Goal: Information Seeking & Learning: Learn about a topic

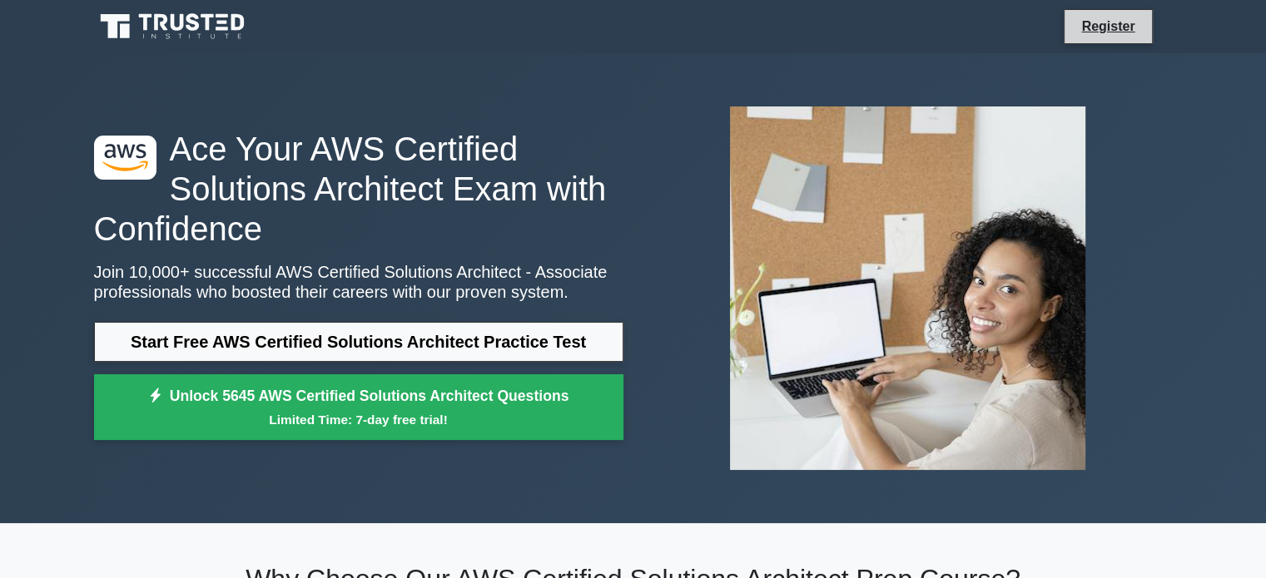
click at [1098, 12] on li "Register" at bounding box center [1107, 26] width 88 height 35
click at [1102, 7] on div "Register" at bounding box center [633, 27] width 1098 height 40
click at [1108, 32] on link "Register" at bounding box center [1107, 26] width 73 height 21
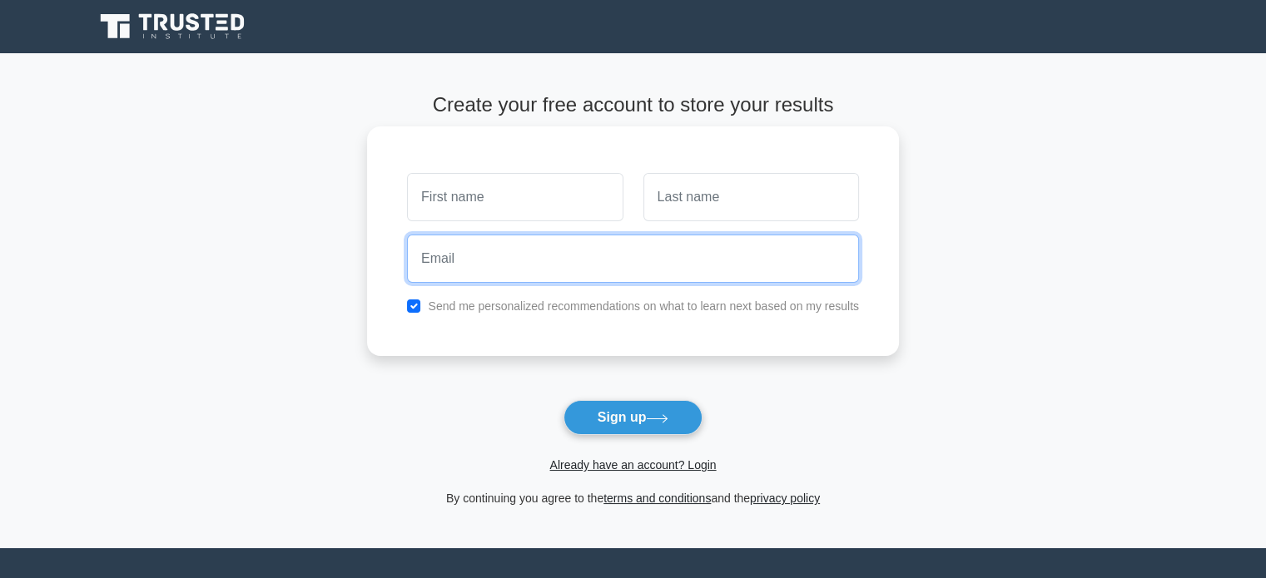
click at [566, 247] on input "email" at bounding box center [633, 259] width 452 height 48
type input "[EMAIL_ADDRESS][DOMAIN_NAME]"
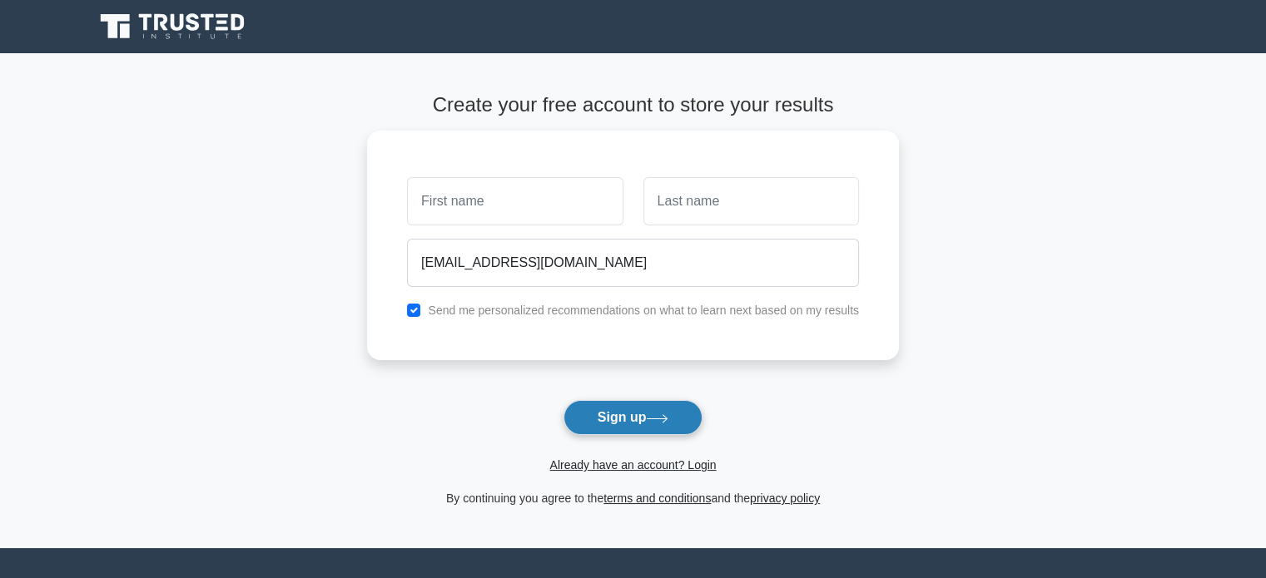
click at [622, 404] on button "Sign up" at bounding box center [633, 417] width 140 height 35
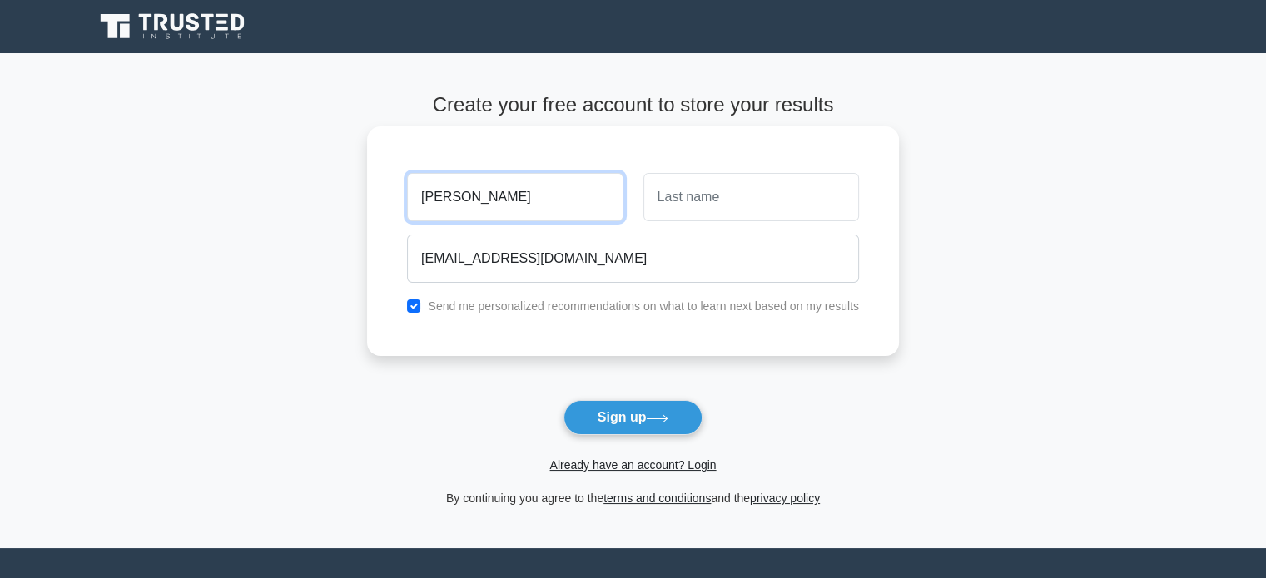
type input "[PERSON_NAME]"
click at [726, 216] on input "text" at bounding box center [751, 197] width 216 height 48
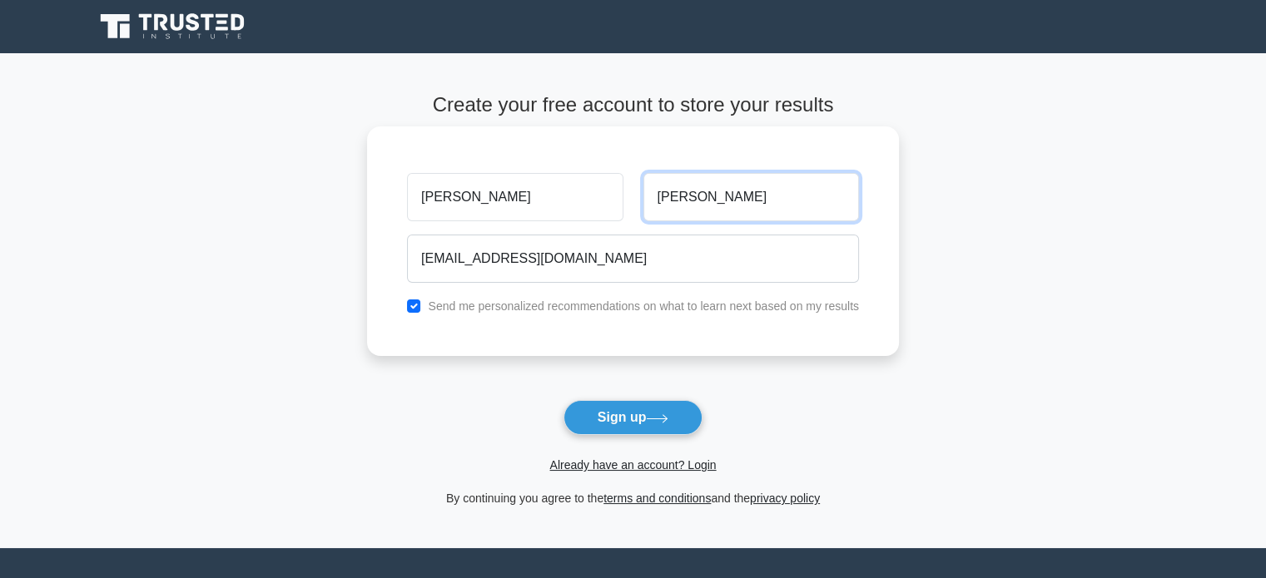
type input "[PERSON_NAME]"
click at [563, 400] on button "Sign up" at bounding box center [633, 417] width 140 height 35
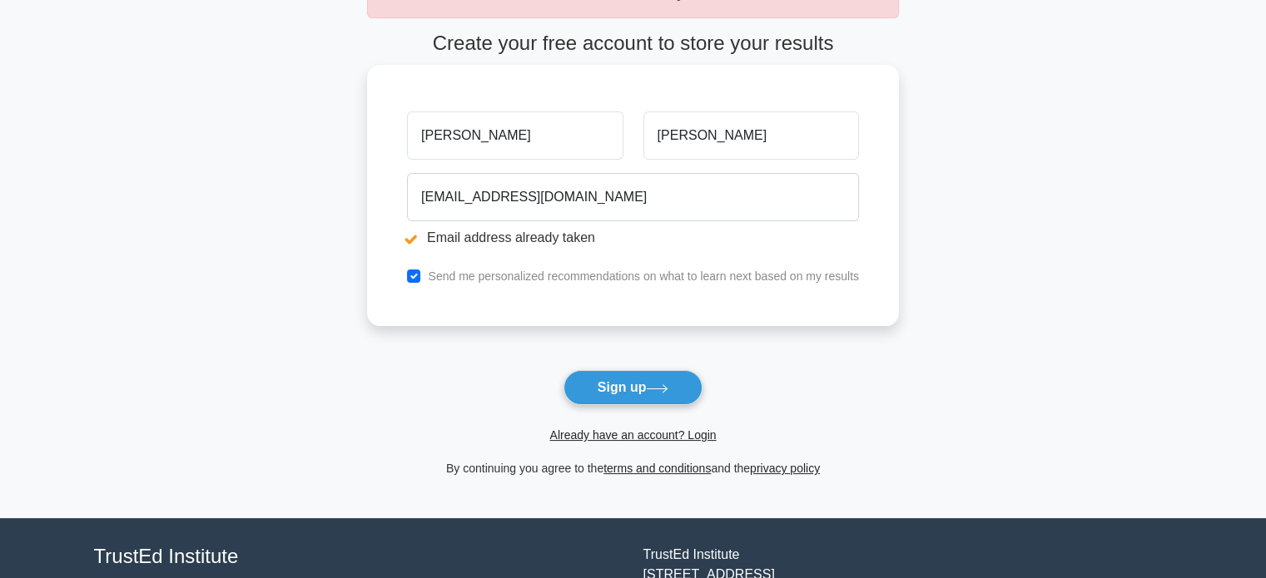
scroll to position [125, 0]
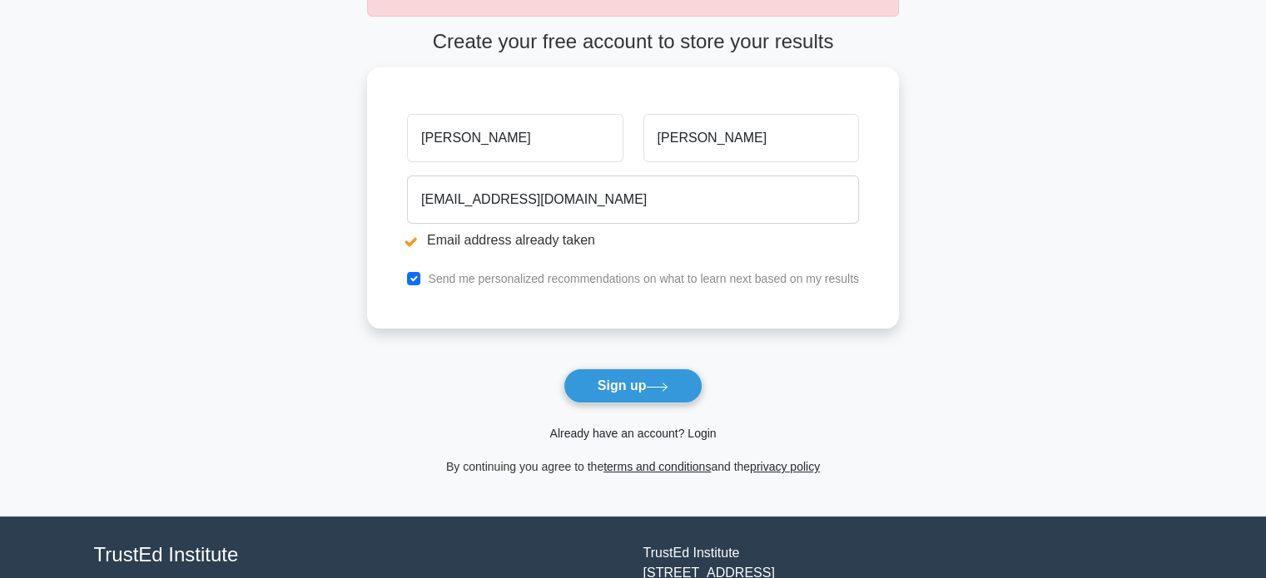
click at [654, 427] on link "Already have an account? Login" at bounding box center [632, 433] width 166 height 13
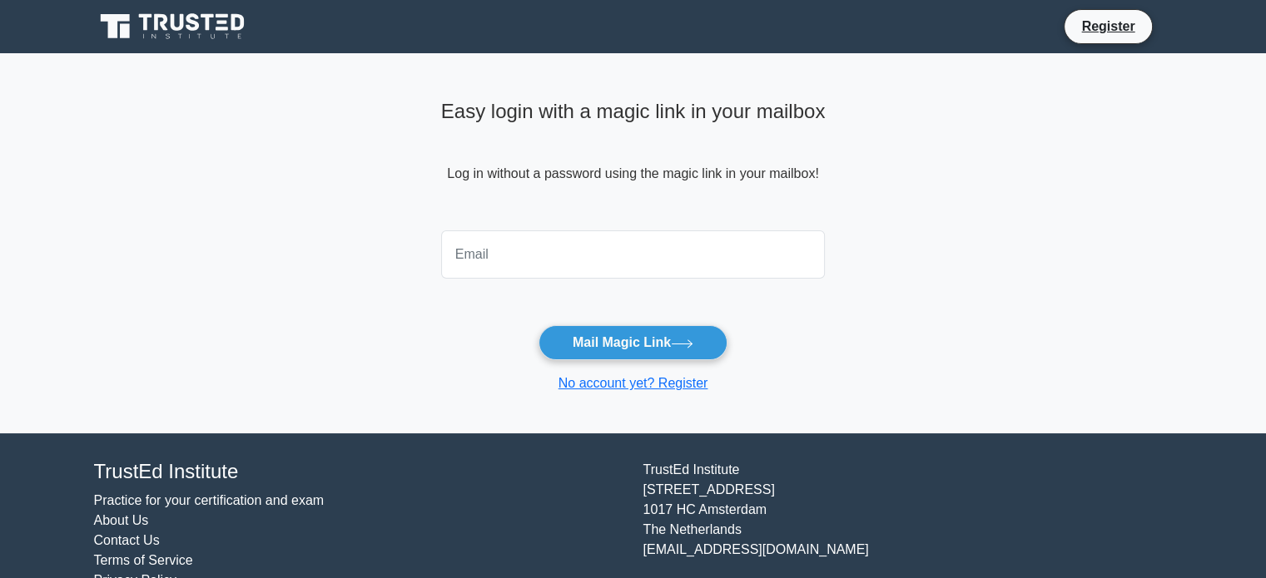
click at [628, 262] on input "email" at bounding box center [633, 254] width 384 height 48
type input "[EMAIL_ADDRESS][DOMAIN_NAME]"
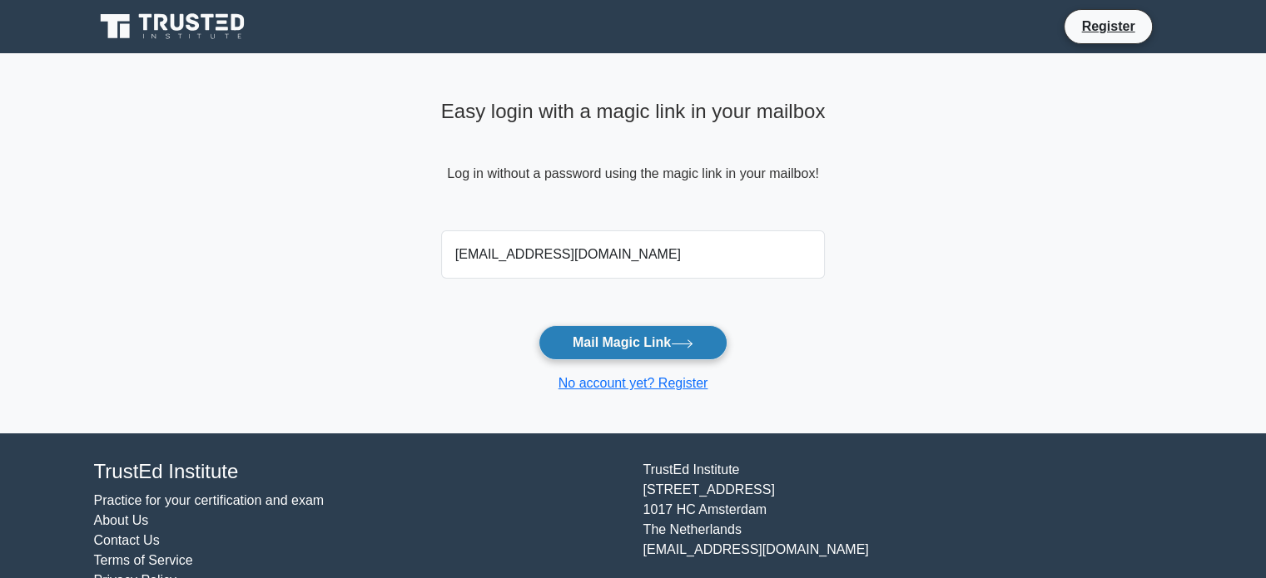
click at [636, 335] on button "Mail Magic Link" at bounding box center [632, 342] width 189 height 35
click at [603, 329] on button "Mail Magic Link" at bounding box center [632, 342] width 189 height 35
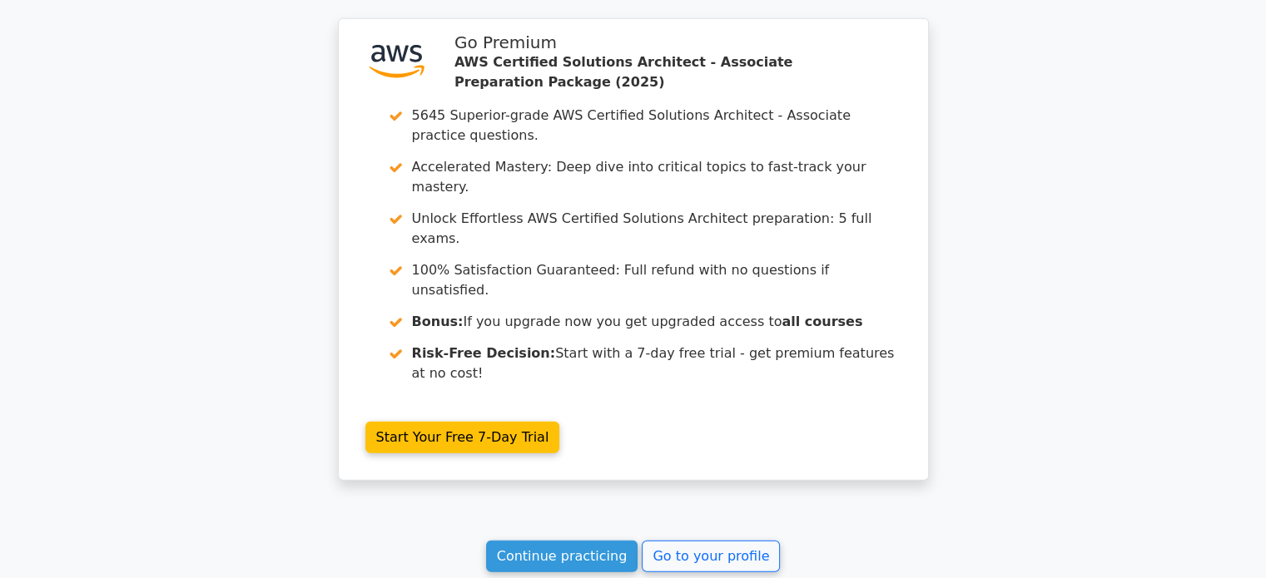
scroll to position [4157, 0]
click at [582, 541] on link "Continue practicing" at bounding box center [562, 557] width 152 height 32
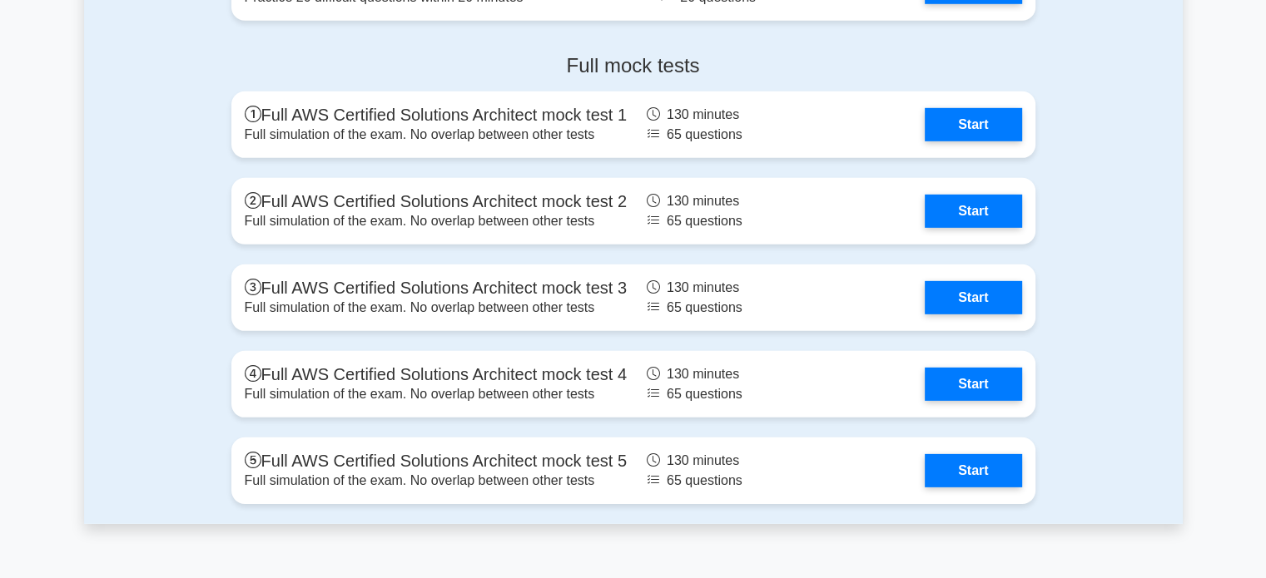
scroll to position [5042, 0]
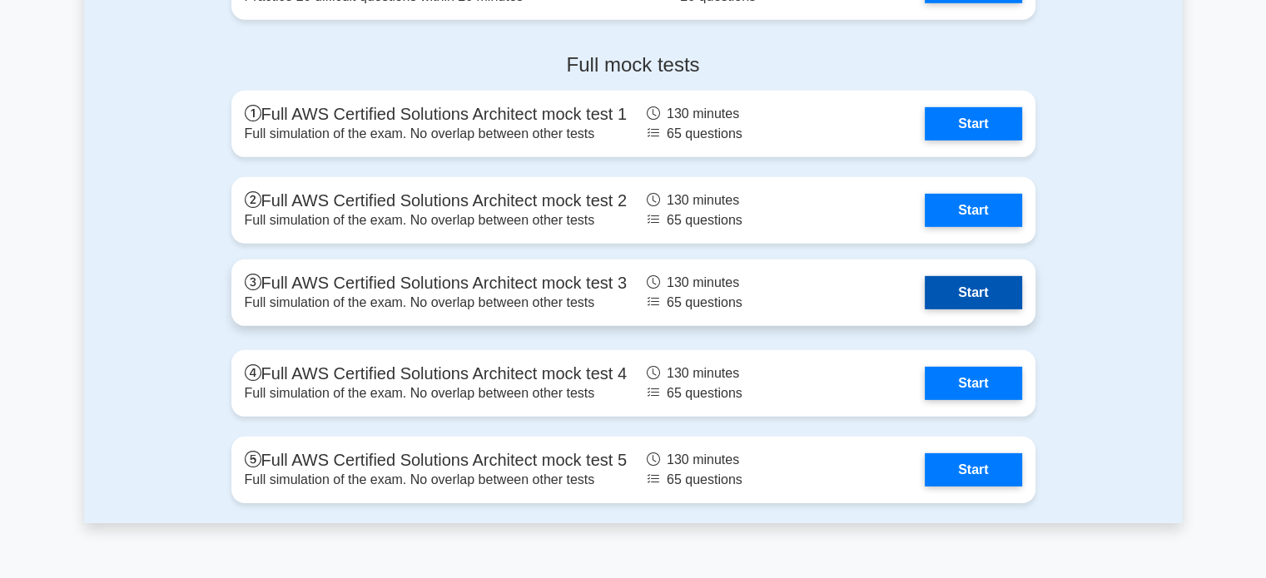
click at [988, 276] on link "Start" at bounding box center [972, 292] width 97 height 33
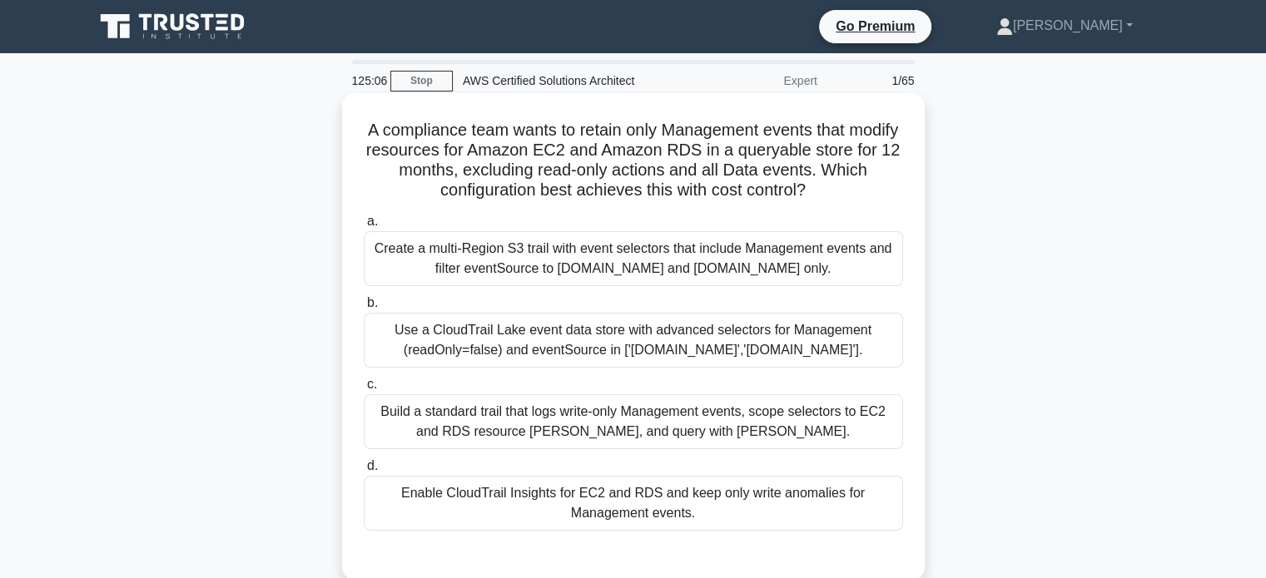
click at [850, 339] on div "Use a CloudTrail Lake event data store with advanced selectors for Management (…" at bounding box center [633, 340] width 539 height 55
click at [364, 309] on input "b. Use a CloudTrail Lake event data store with advanced selectors for Managemen…" at bounding box center [364, 303] width 0 height 11
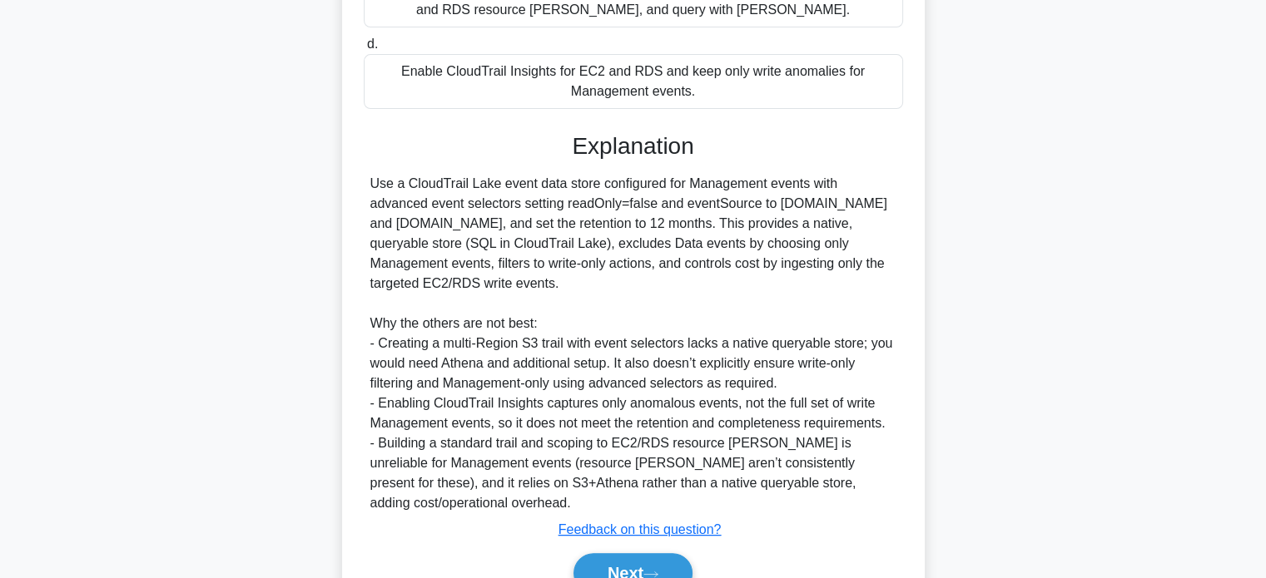
scroll to position [486, 0]
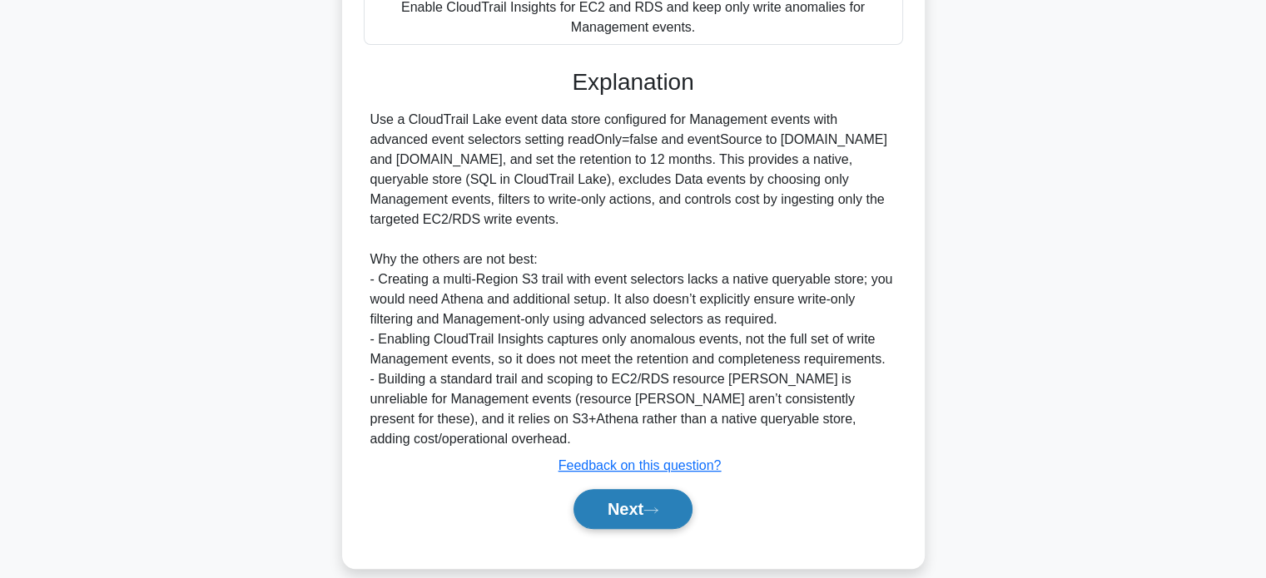
click at [669, 489] on button "Next" at bounding box center [632, 509] width 119 height 40
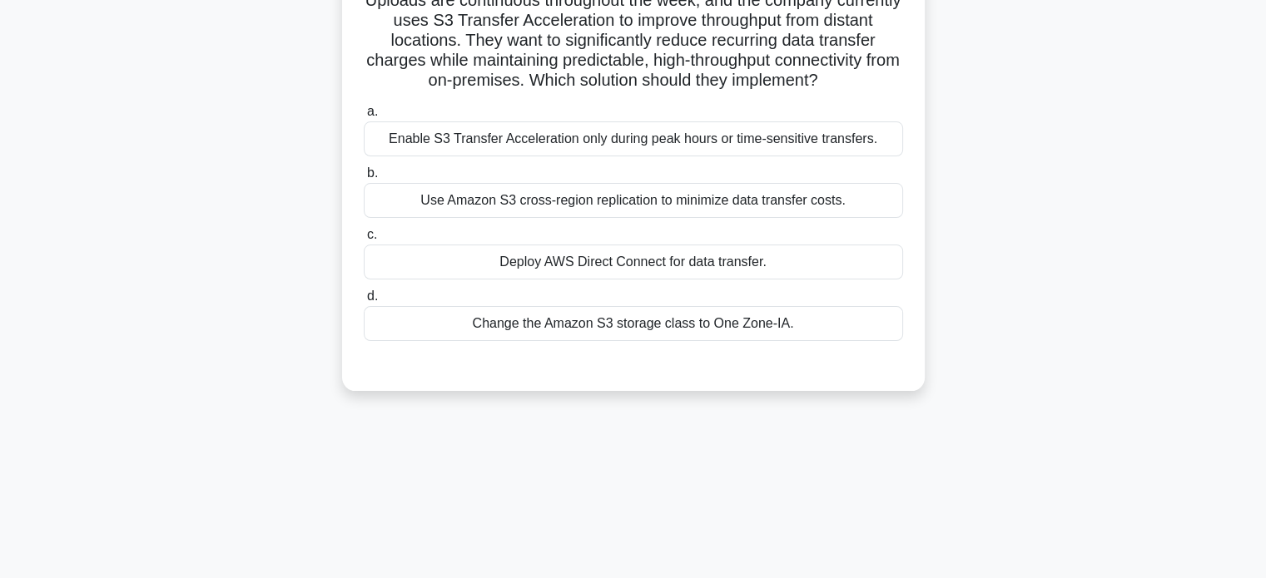
scroll to position [0, 0]
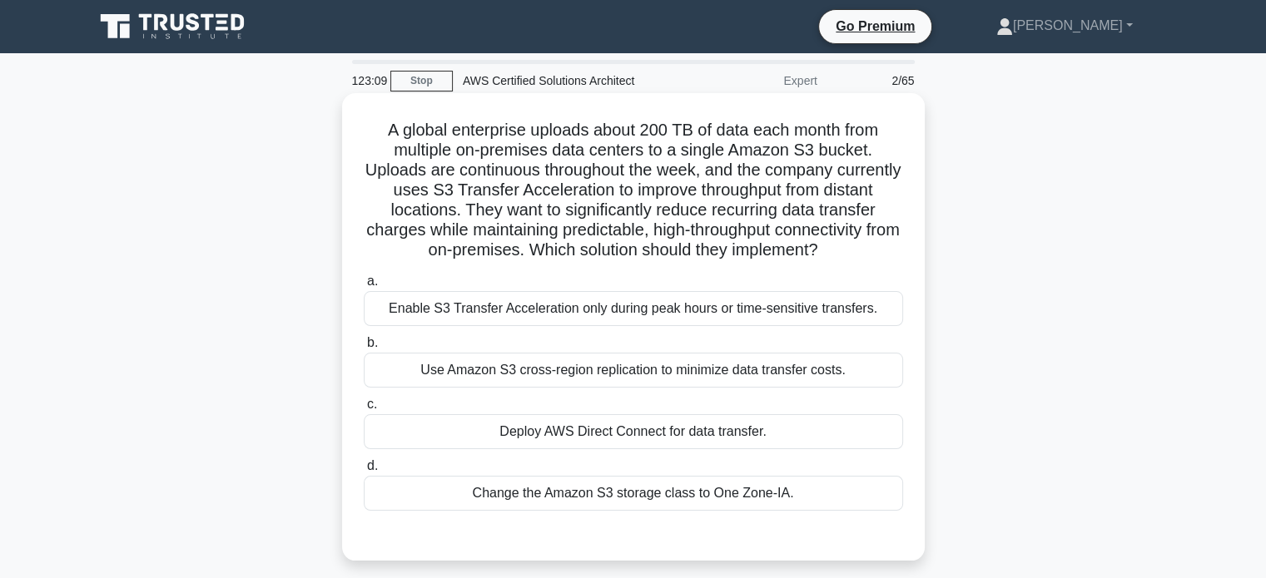
click at [748, 324] on div "Enable S3 Transfer Acceleration only during peak hours or time-sensitive transf…" at bounding box center [633, 308] width 539 height 35
click at [364, 287] on input "a. Enable S3 Transfer Acceleration only during peak hours or time-sensitive tra…" at bounding box center [364, 281] width 0 height 11
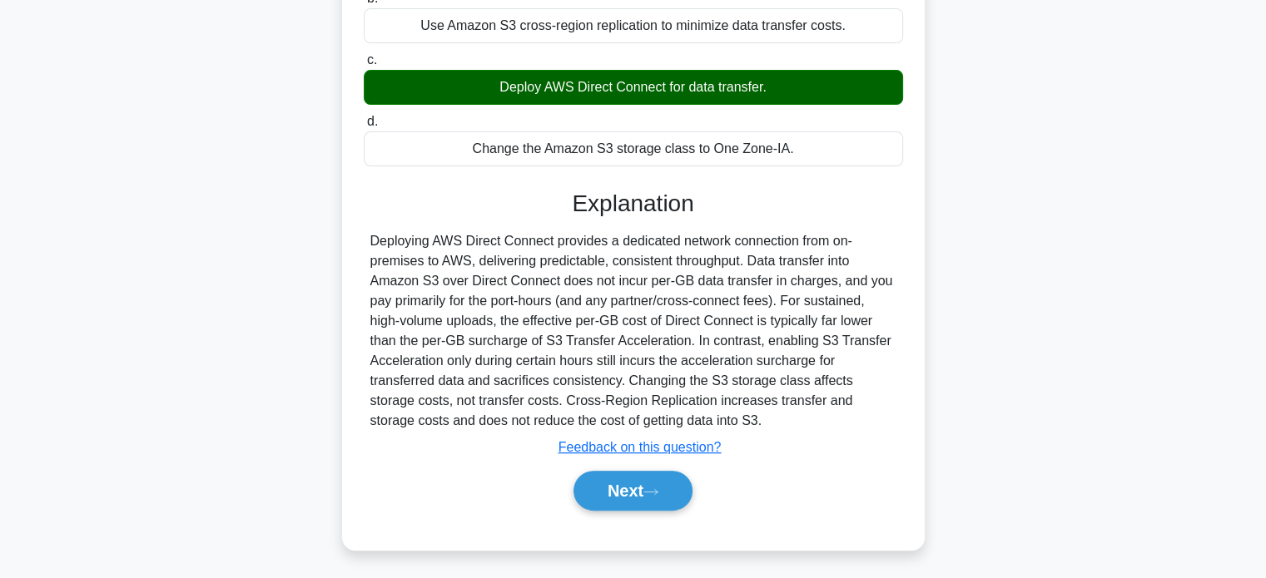
scroll to position [359, 0]
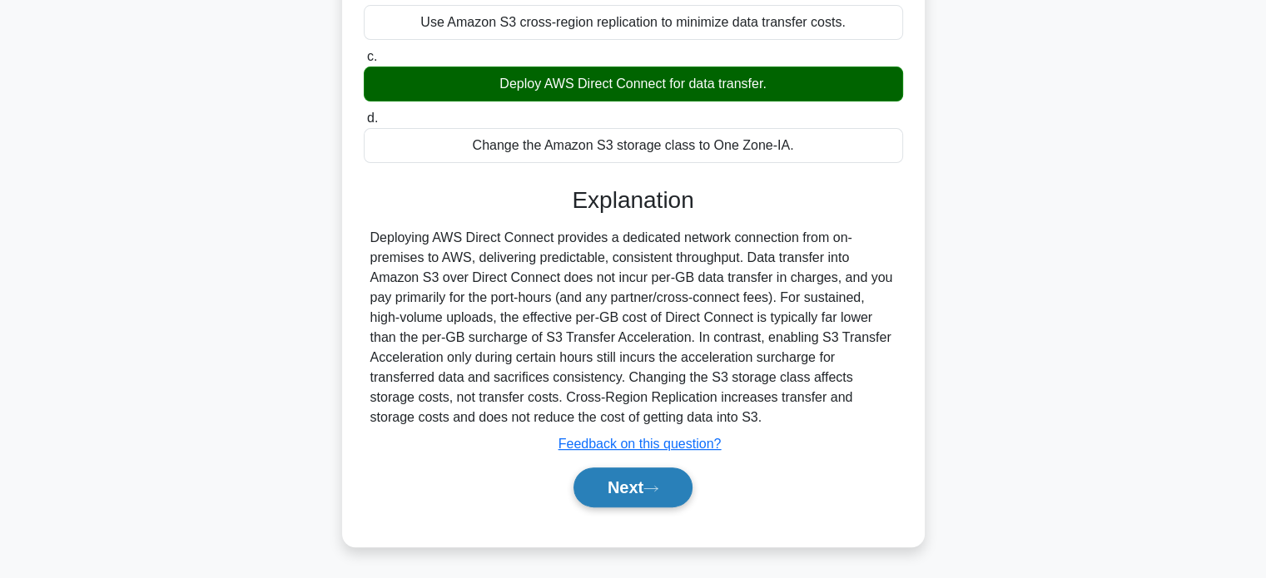
click at [657, 508] on button "Next" at bounding box center [632, 488] width 119 height 40
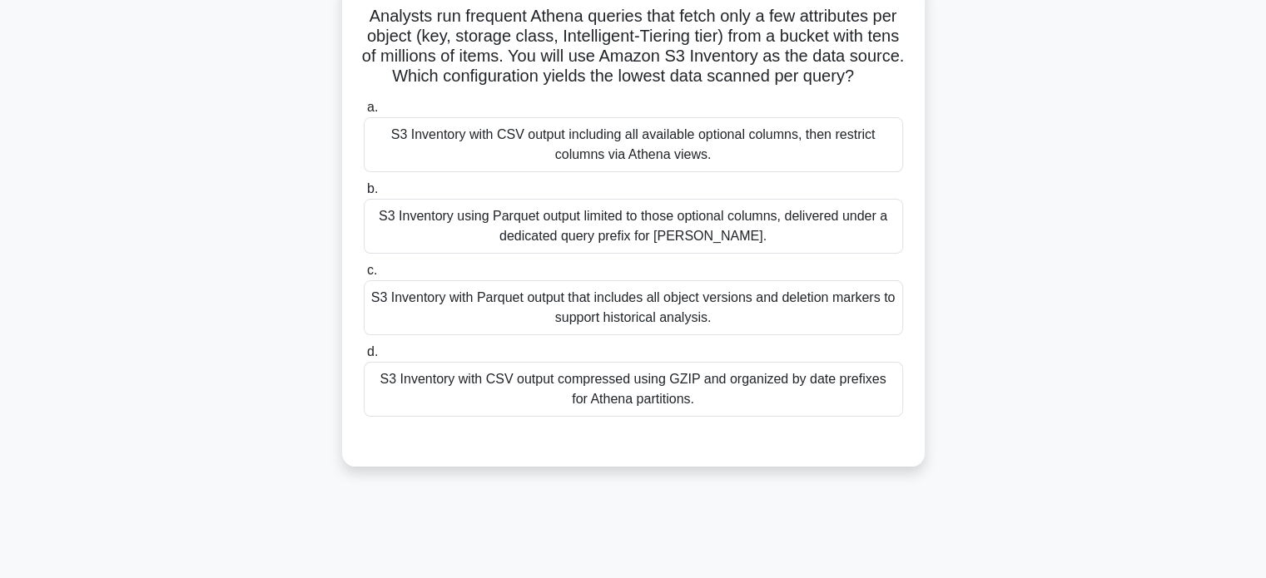
scroll to position [0, 0]
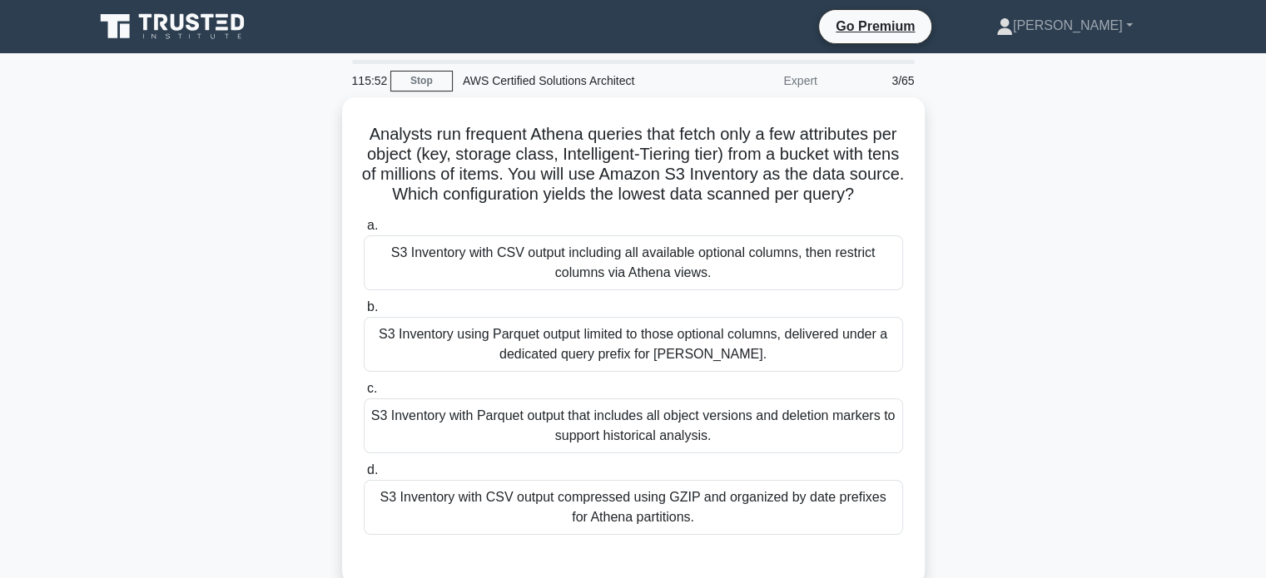
click at [625, 364] on div "S3 Inventory using Parquet output limited to those optional columns, delivered …" at bounding box center [633, 344] width 539 height 55
click at [364, 313] on input "b. S3 Inventory using Parquet output limited to those optional columns, deliver…" at bounding box center [364, 307] width 0 height 11
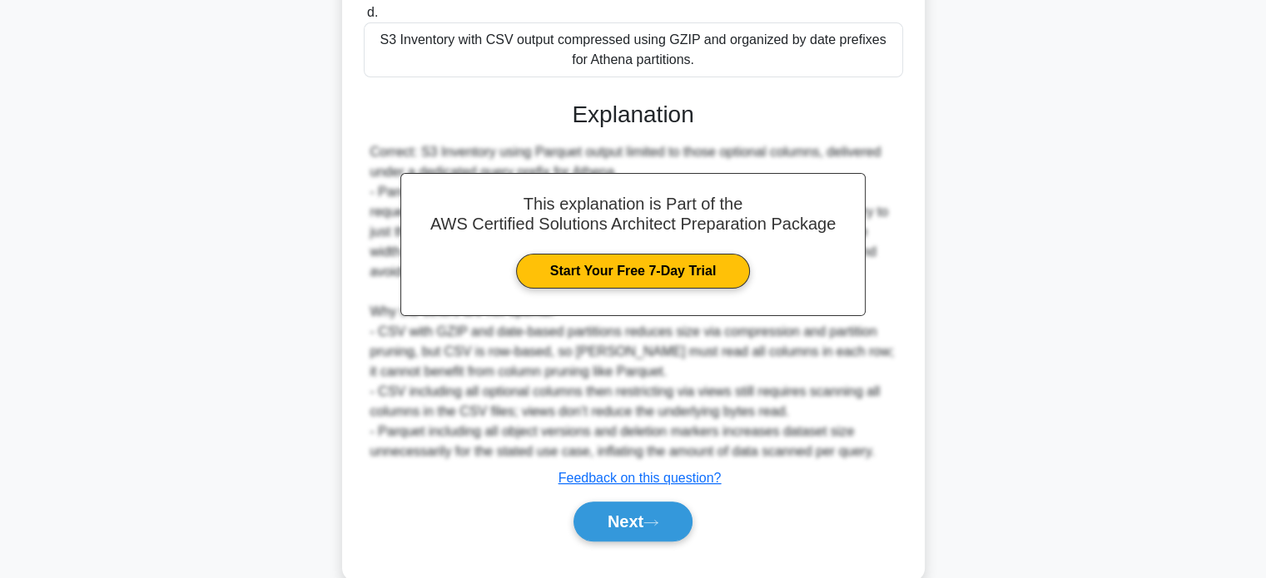
scroll to position [506, 0]
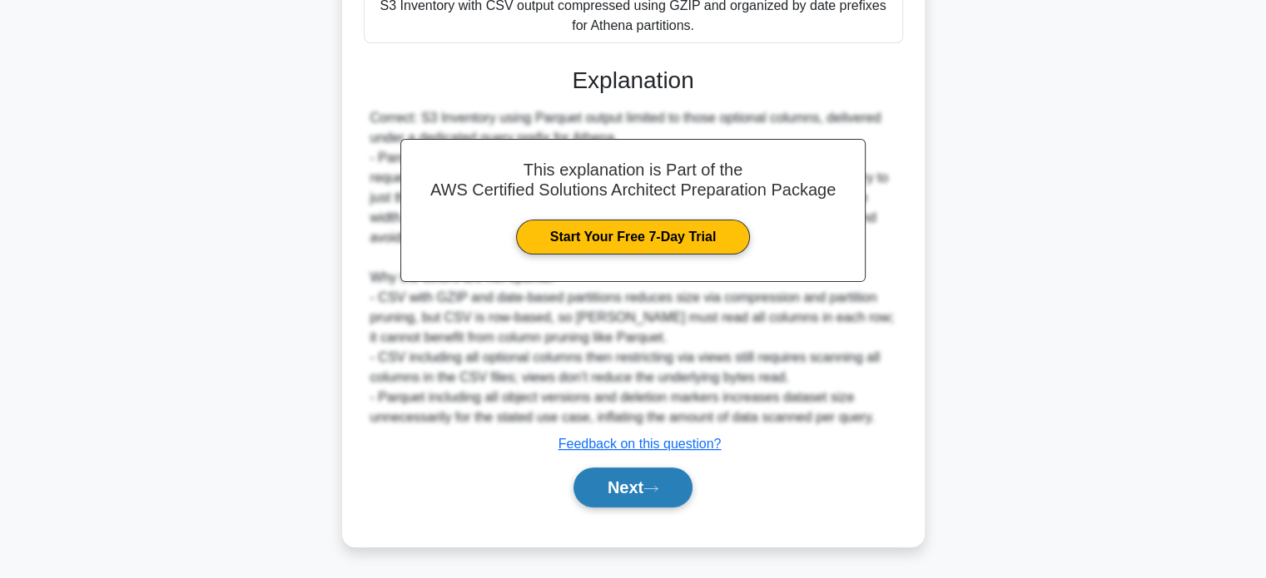
click at [686, 485] on button "Next" at bounding box center [632, 488] width 119 height 40
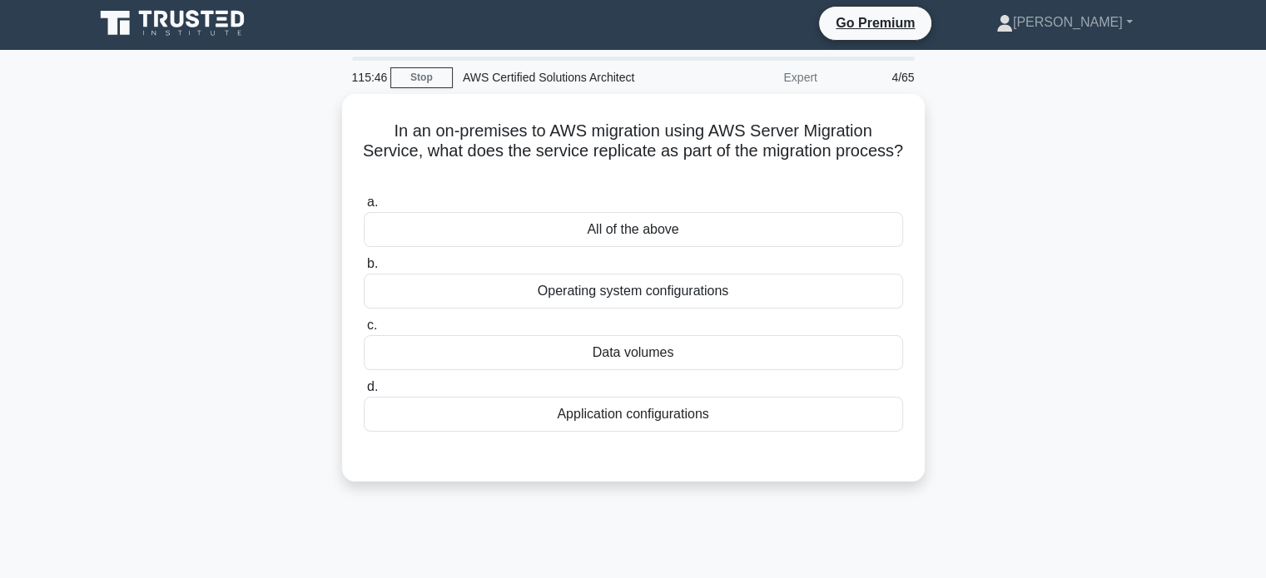
scroll to position [3, 0]
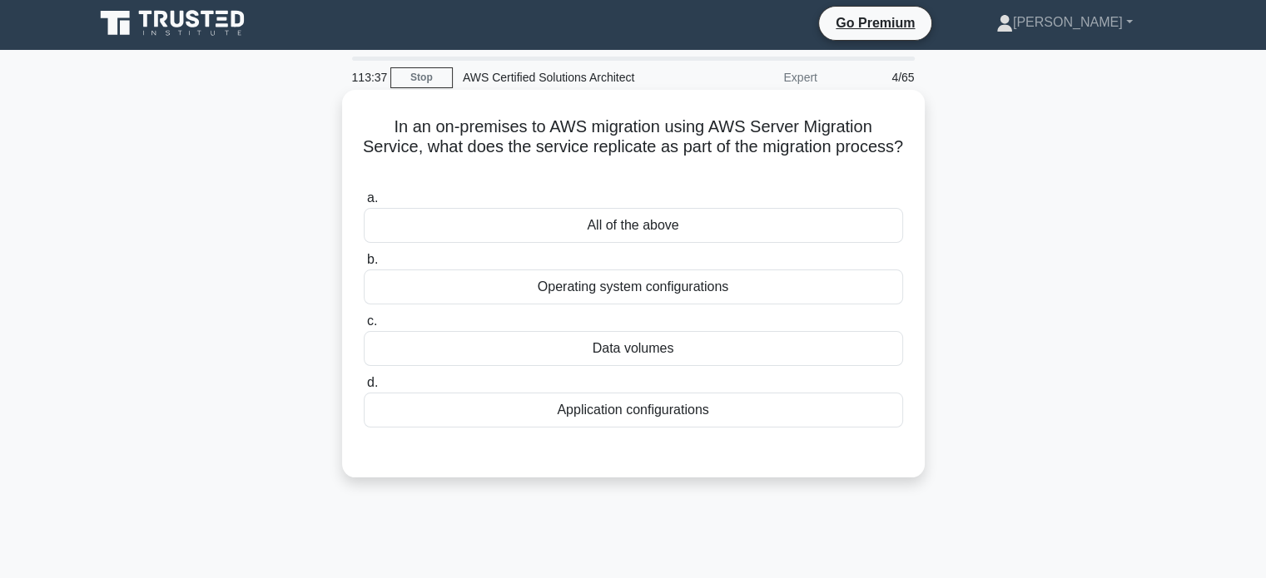
click at [680, 223] on div "All of the above" at bounding box center [633, 225] width 539 height 35
click at [364, 204] on input "a. All of the above" at bounding box center [364, 198] width 0 height 11
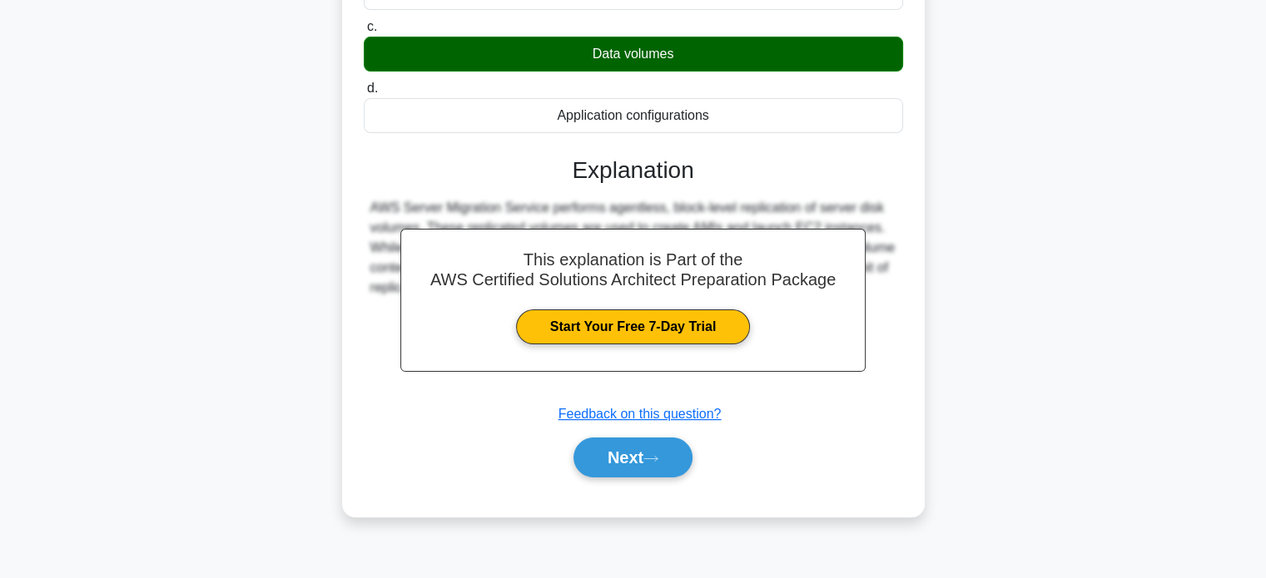
scroll to position [320, 0]
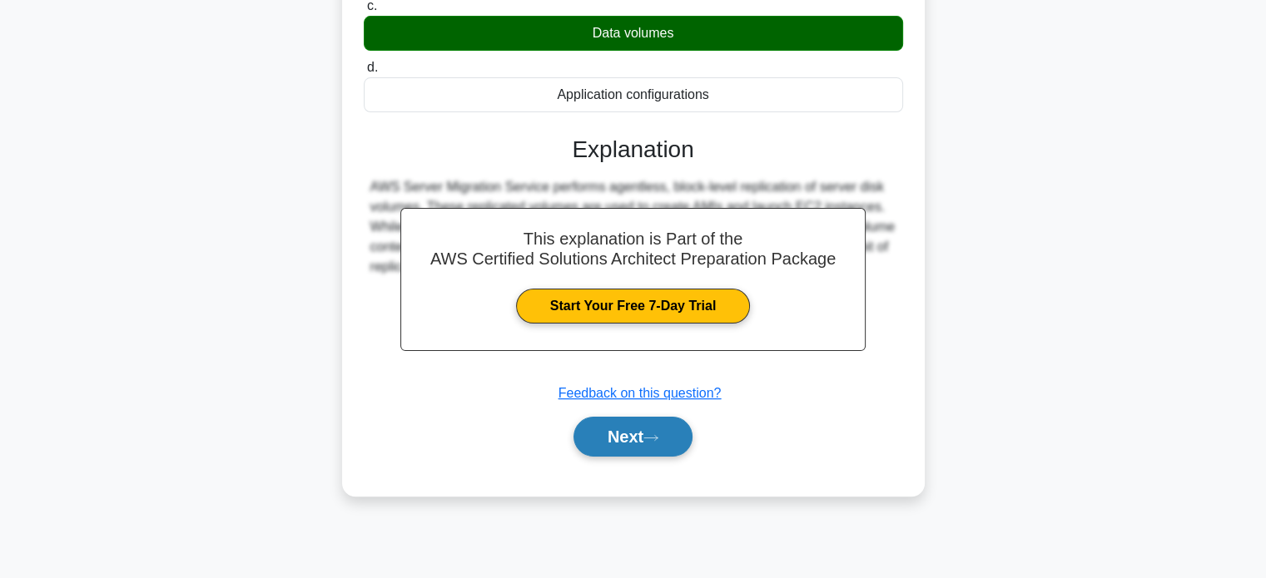
click at [643, 443] on button "Next" at bounding box center [632, 437] width 119 height 40
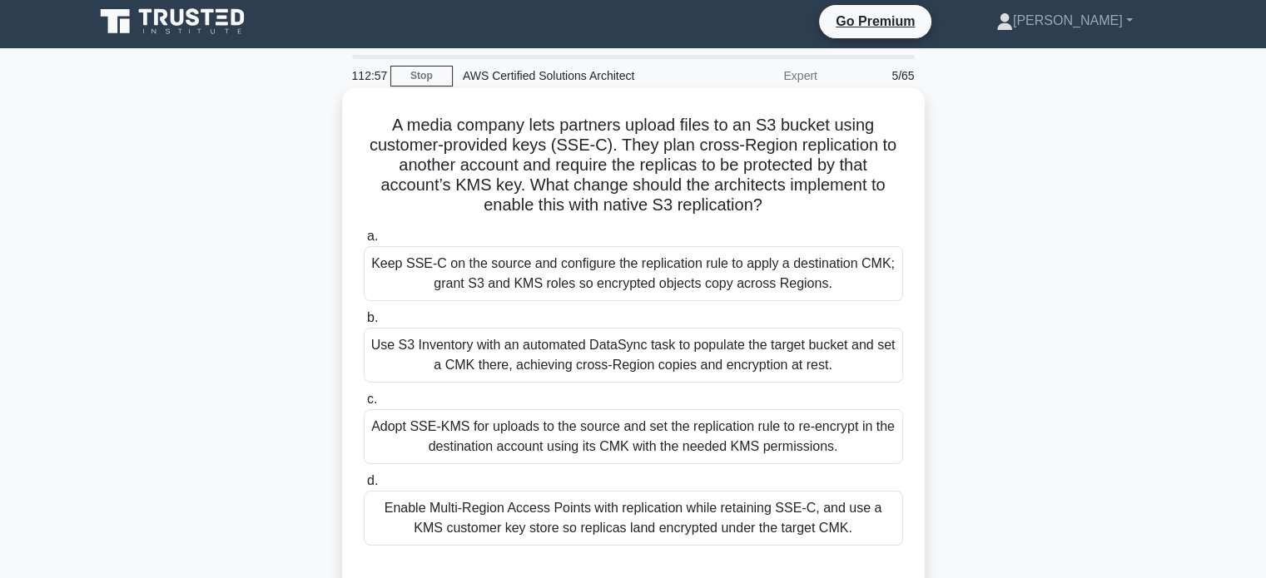
scroll to position [0, 0]
